Goal: Task Accomplishment & Management: Use online tool/utility

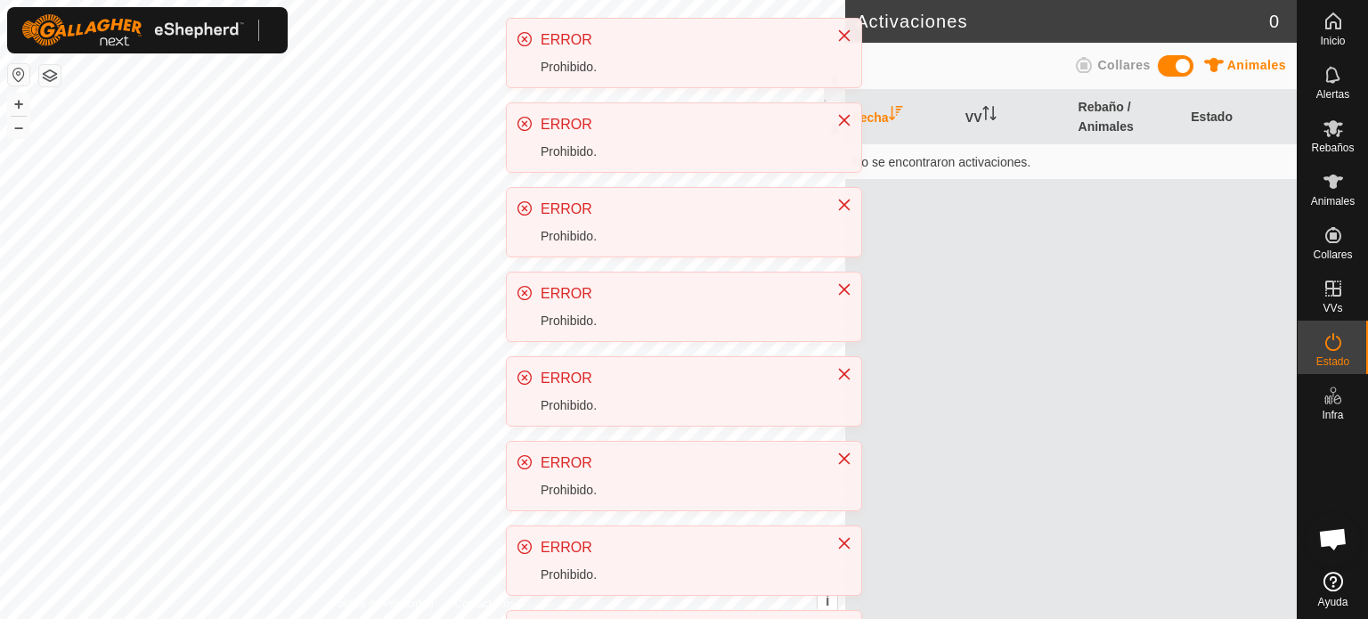
scroll to position [335, 0]
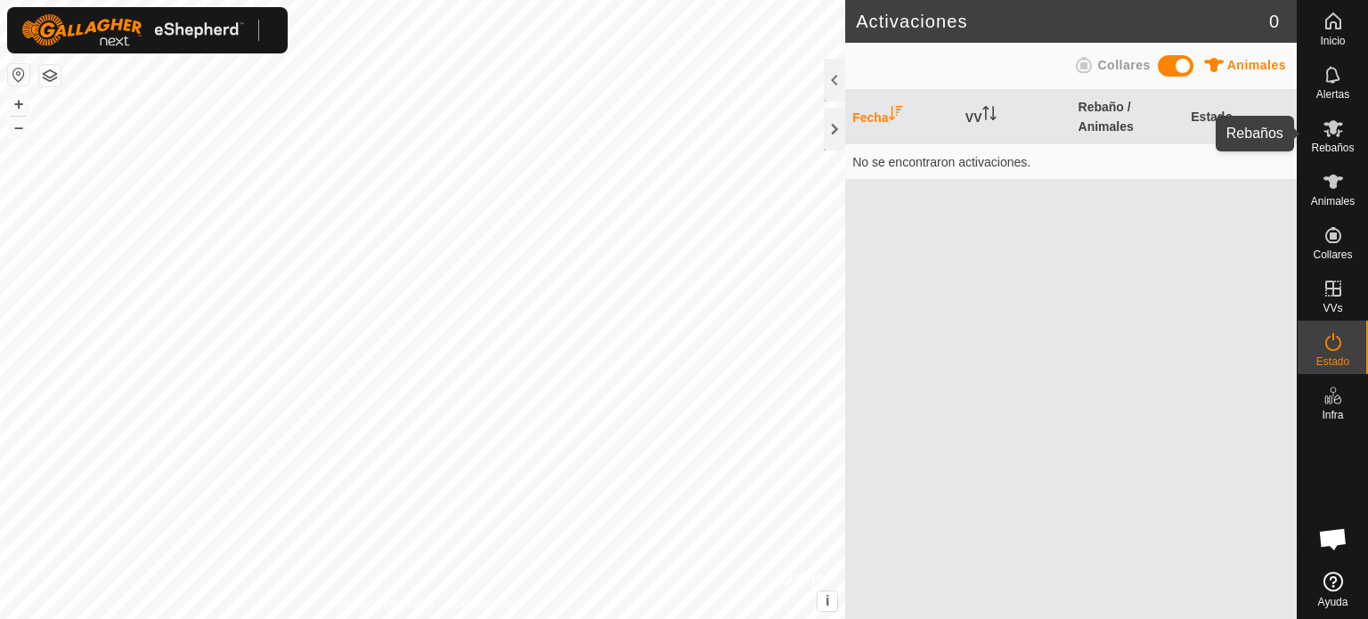
click at [1341, 146] on font "Rebaños" at bounding box center [1332, 148] width 43 height 12
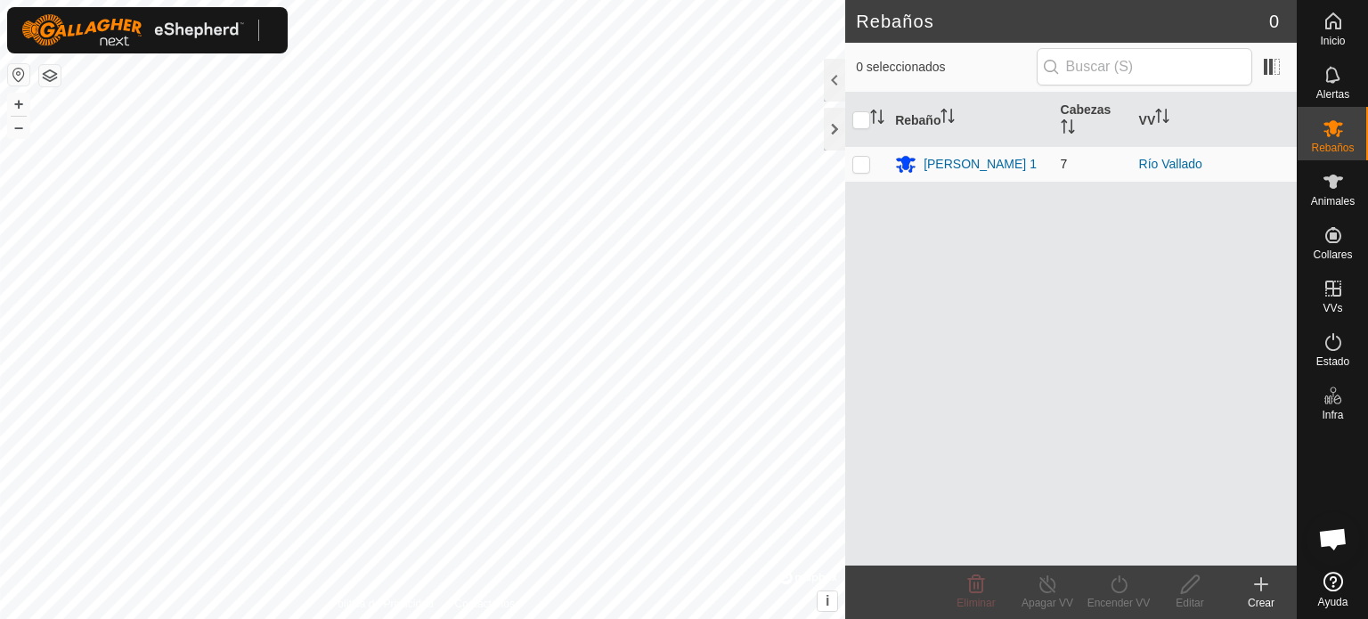
click at [857, 162] on p-checkbox at bounding box center [861, 164] width 18 height 14
checkbox input "true"
click at [1332, 352] on icon at bounding box center [1333, 341] width 21 height 21
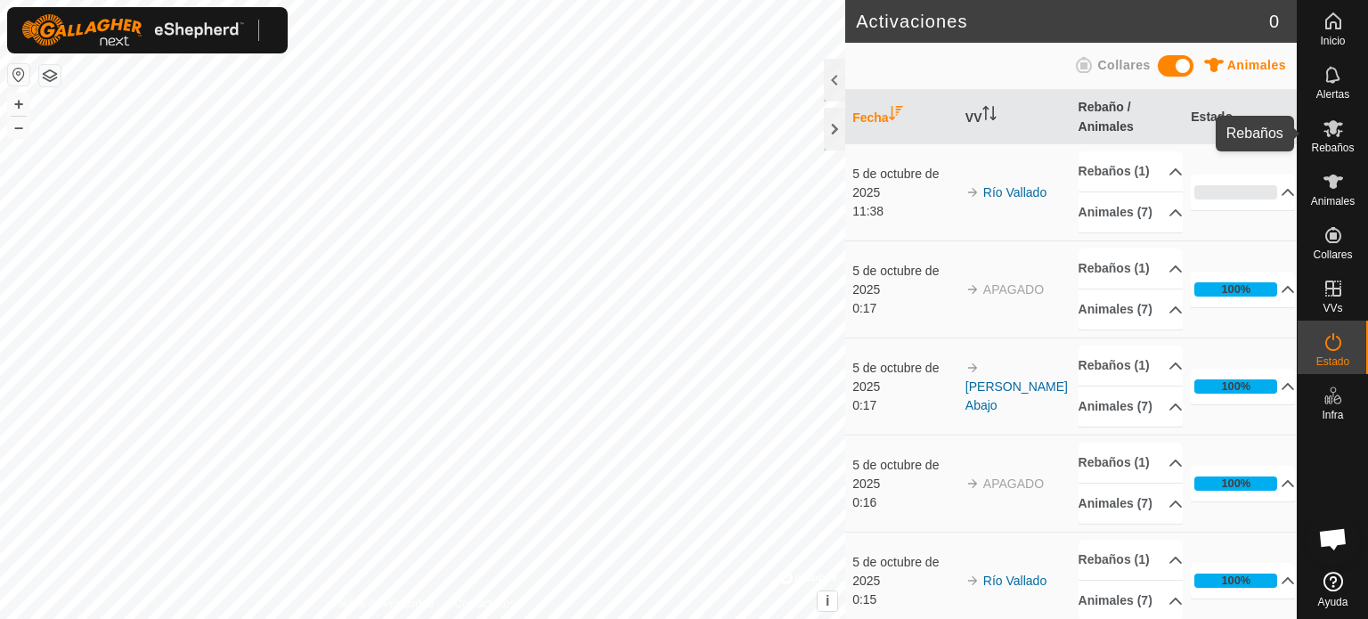
click at [1333, 149] on font "Rebaños" at bounding box center [1332, 148] width 43 height 12
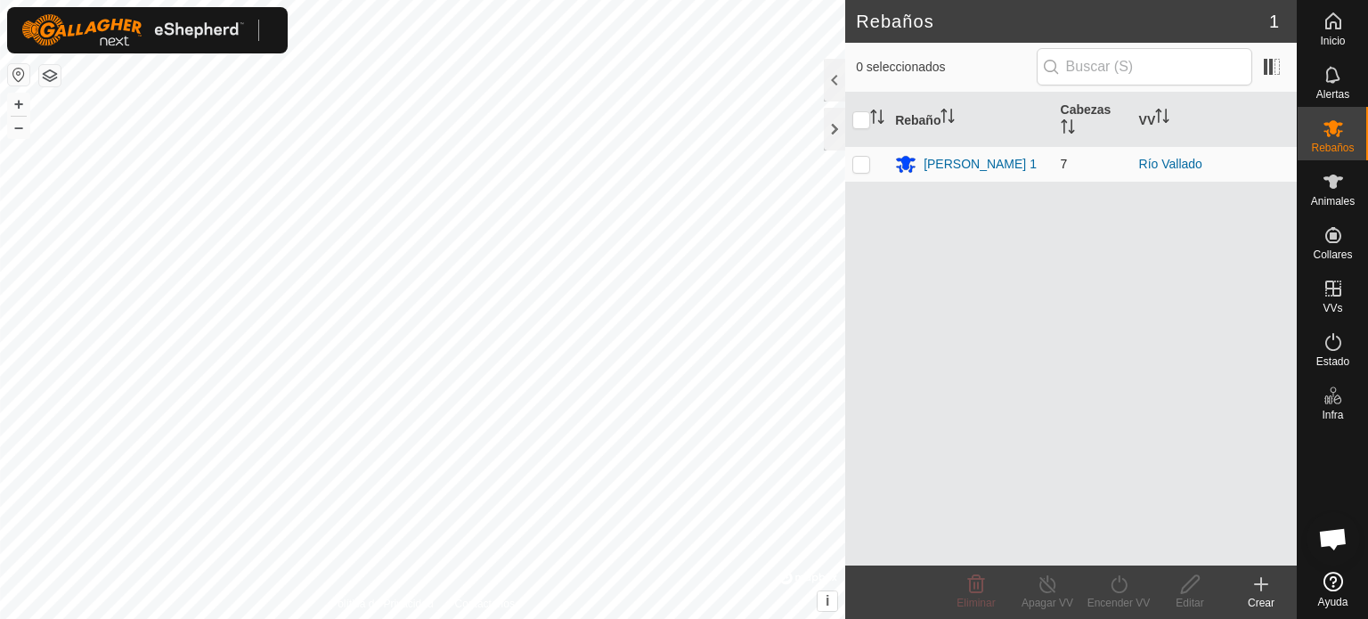
click at [858, 167] on p-checkbox at bounding box center [861, 164] width 18 height 14
checkbox input "true"
